Goal: Information Seeking & Learning: Learn about a topic

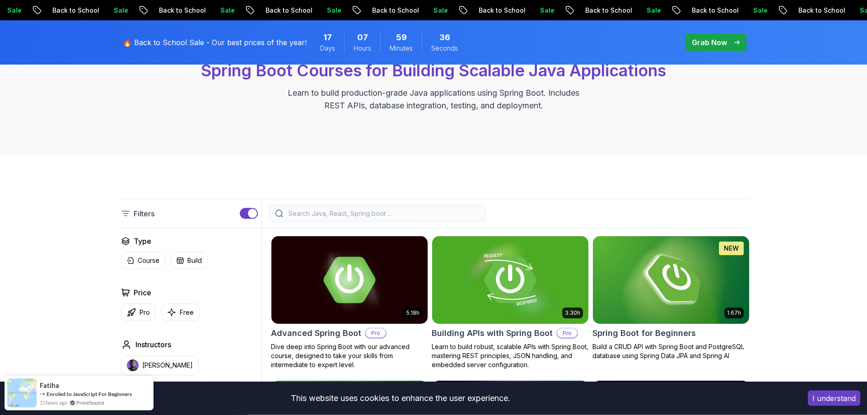
scroll to position [138, 0]
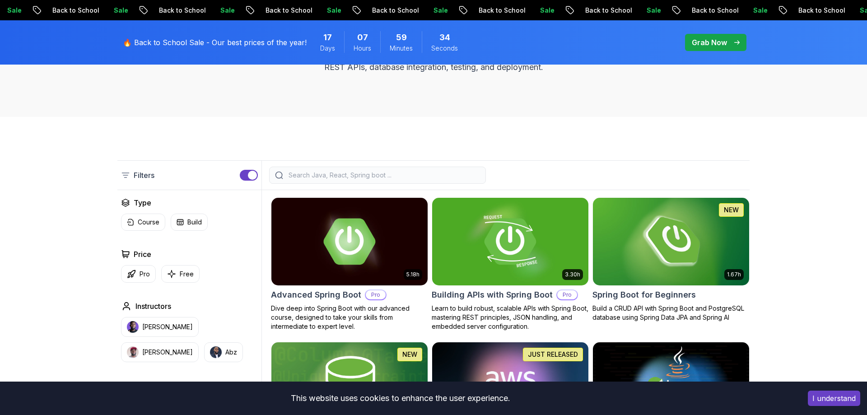
click at [820, 396] on button "I understand" at bounding box center [834, 397] width 52 height 15
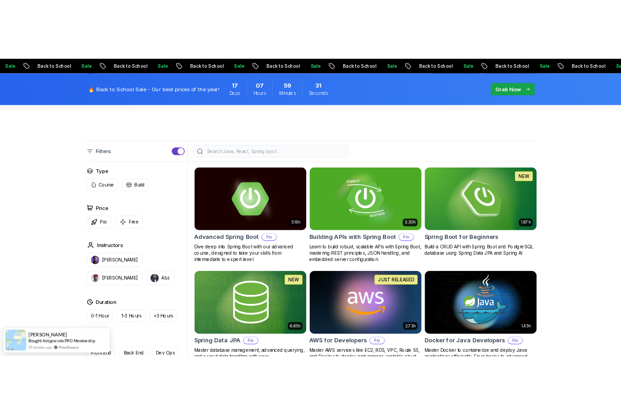
scroll to position [230, 0]
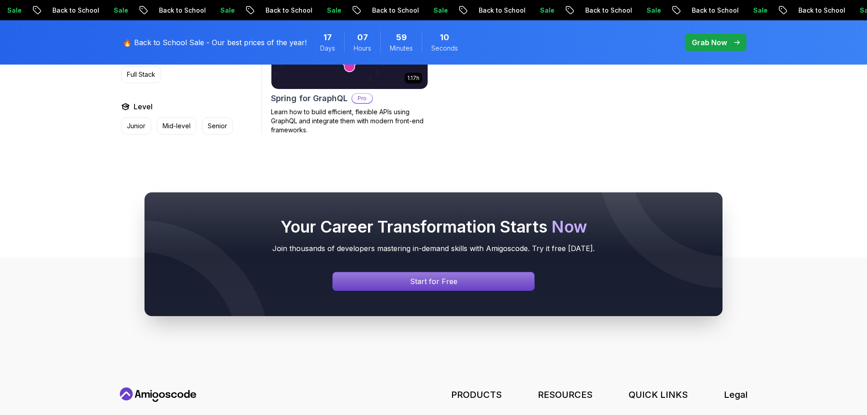
scroll to position [1124, 0]
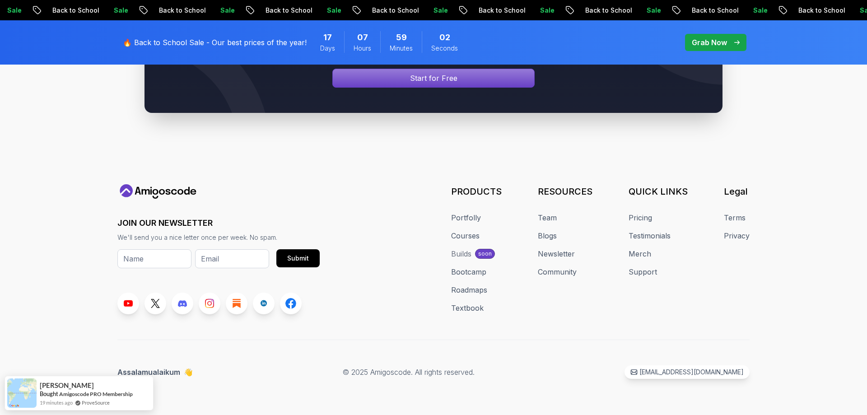
click at [64, 268] on footer "JOIN OUR NEWSLETTER We'll send you a nice letter once per week. No spam. Submit…" at bounding box center [433, 234] width 867 height 361
drag, startPoint x: 447, startPoint y: 372, endPoint x: 472, endPoint y: 372, distance: 24.8
click at [472, 372] on p "© 2025 Amigoscode. All rights reserved." at bounding box center [409, 372] width 132 height 11
click at [548, 220] on link "Team" at bounding box center [547, 217] width 19 height 11
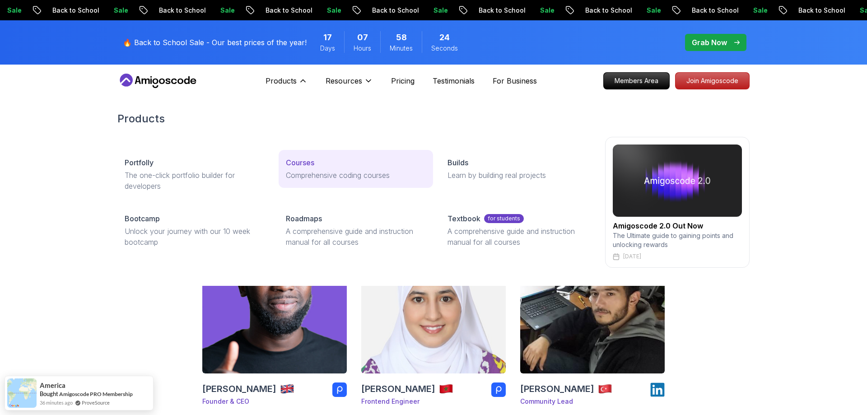
click at [306, 163] on p "Courses" at bounding box center [300, 162] width 28 height 11
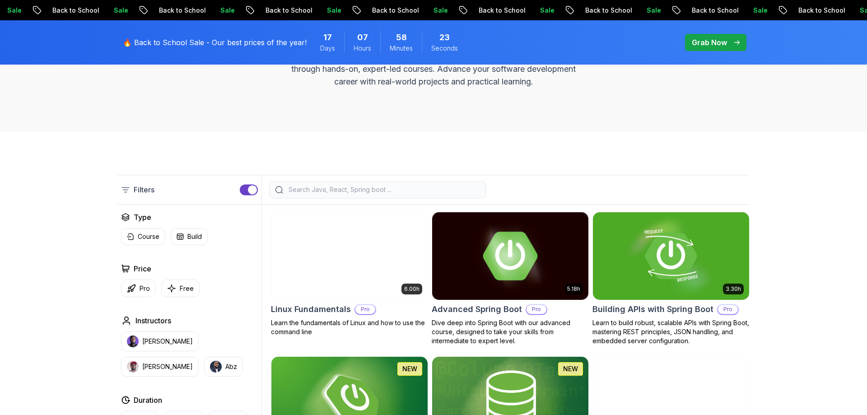
scroll to position [230, 0]
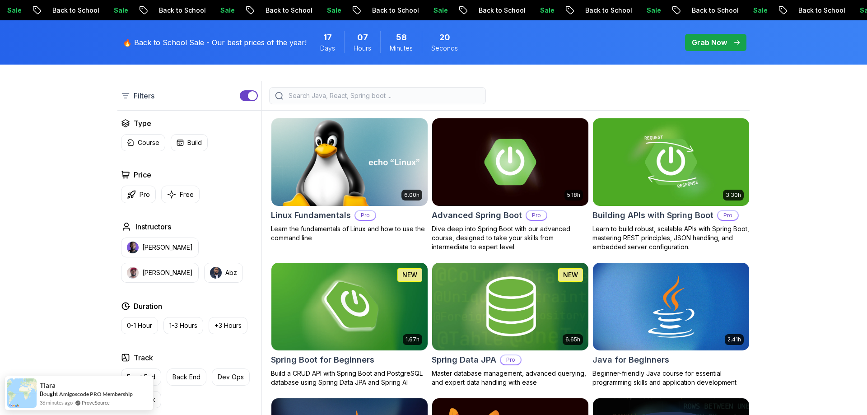
click at [383, 194] on img at bounding box center [349, 162] width 164 height 92
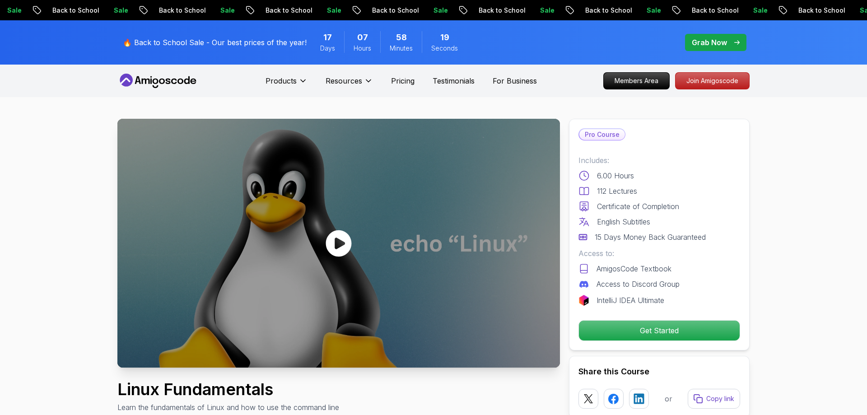
click at [332, 242] on icon at bounding box center [339, 243] width 26 height 27
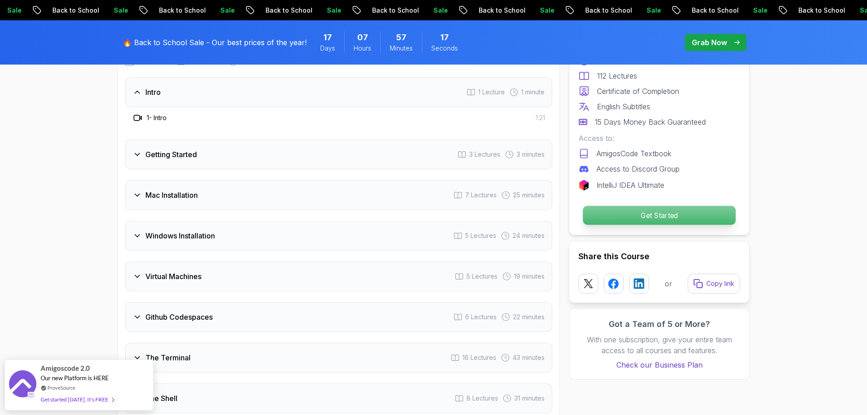
click at [613, 211] on p "Get Started" at bounding box center [659, 215] width 153 height 19
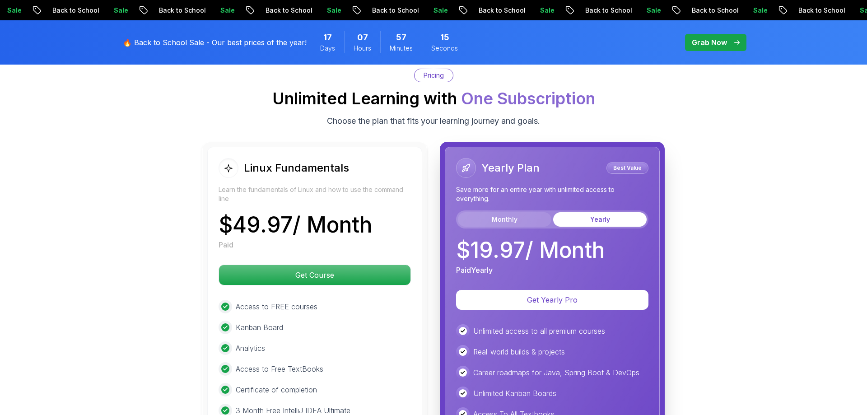
scroll to position [2094, 0]
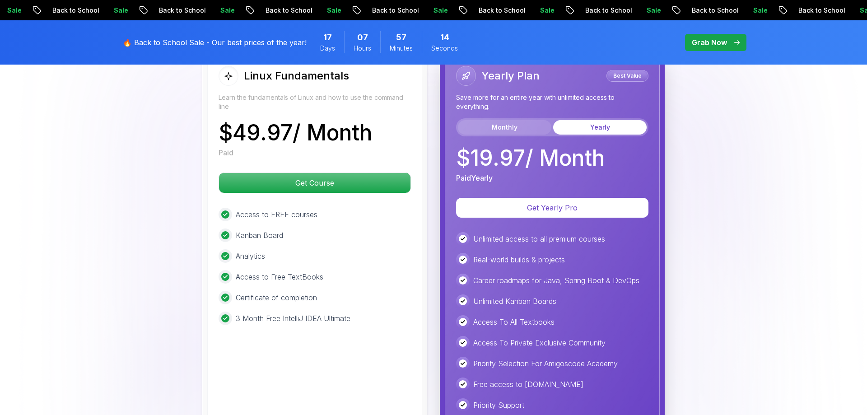
click at [492, 120] on button "Monthly" at bounding box center [504, 127] width 93 height 14
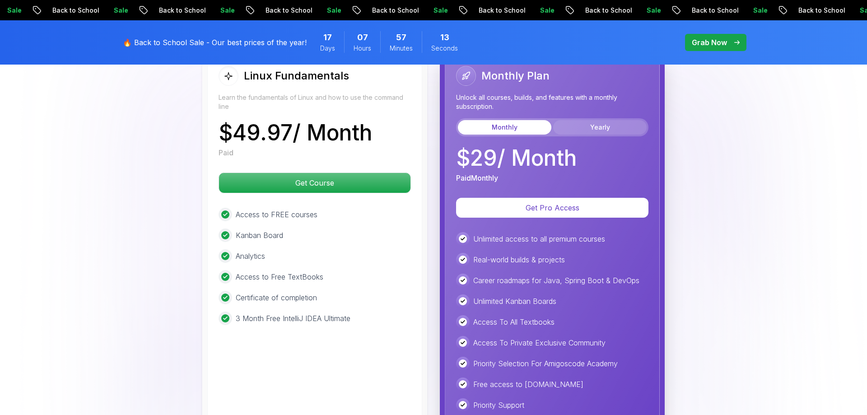
click at [586, 120] on button "Yearly" at bounding box center [599, 127] width 93 height 14
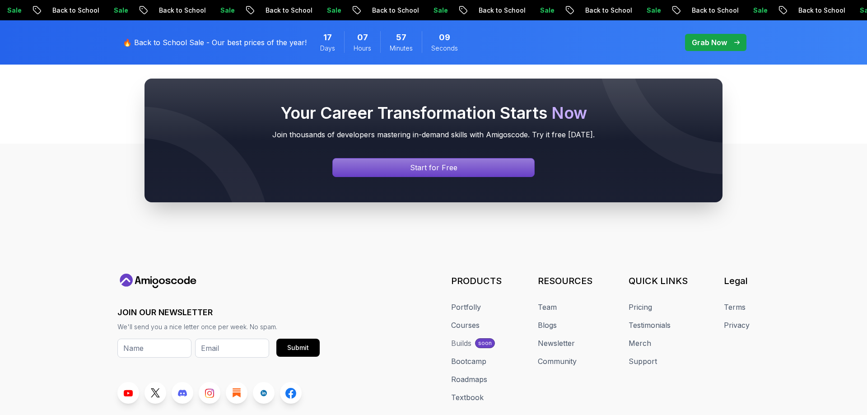
scroll to position [3360, 0]
